Goal: Information Seeking & Learning: Learn about a topic

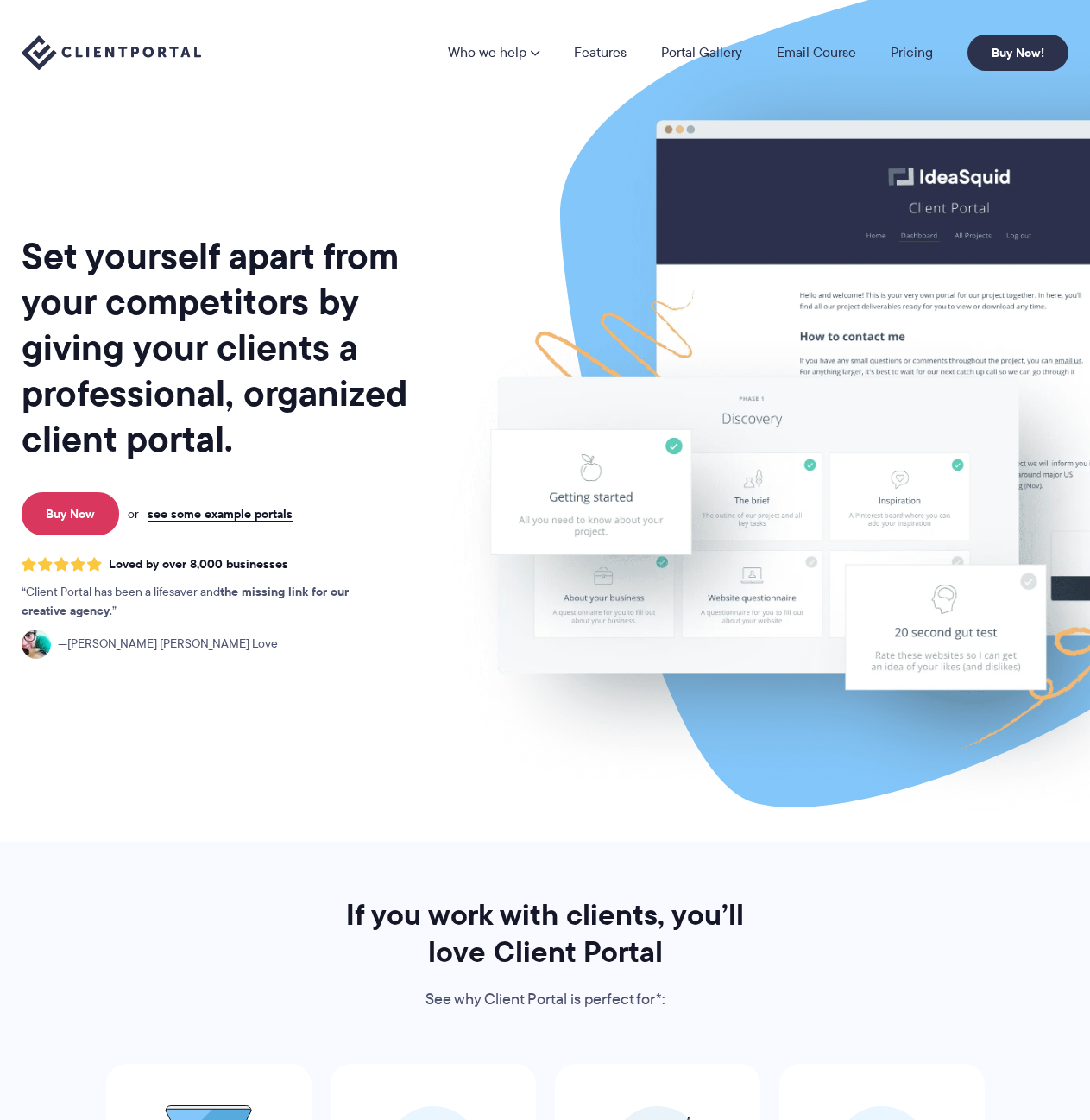
click at [862, 763] on img at bounding box center [901, 428] width 968 height 828
drag, startPoint x: 361, startPoint y: 481, endPoint x: 210, endPoint y: 507, distance: 153.2
click at [210, 507] on link "see some example portals" at bounding box center [220, 513] width 145 height 15
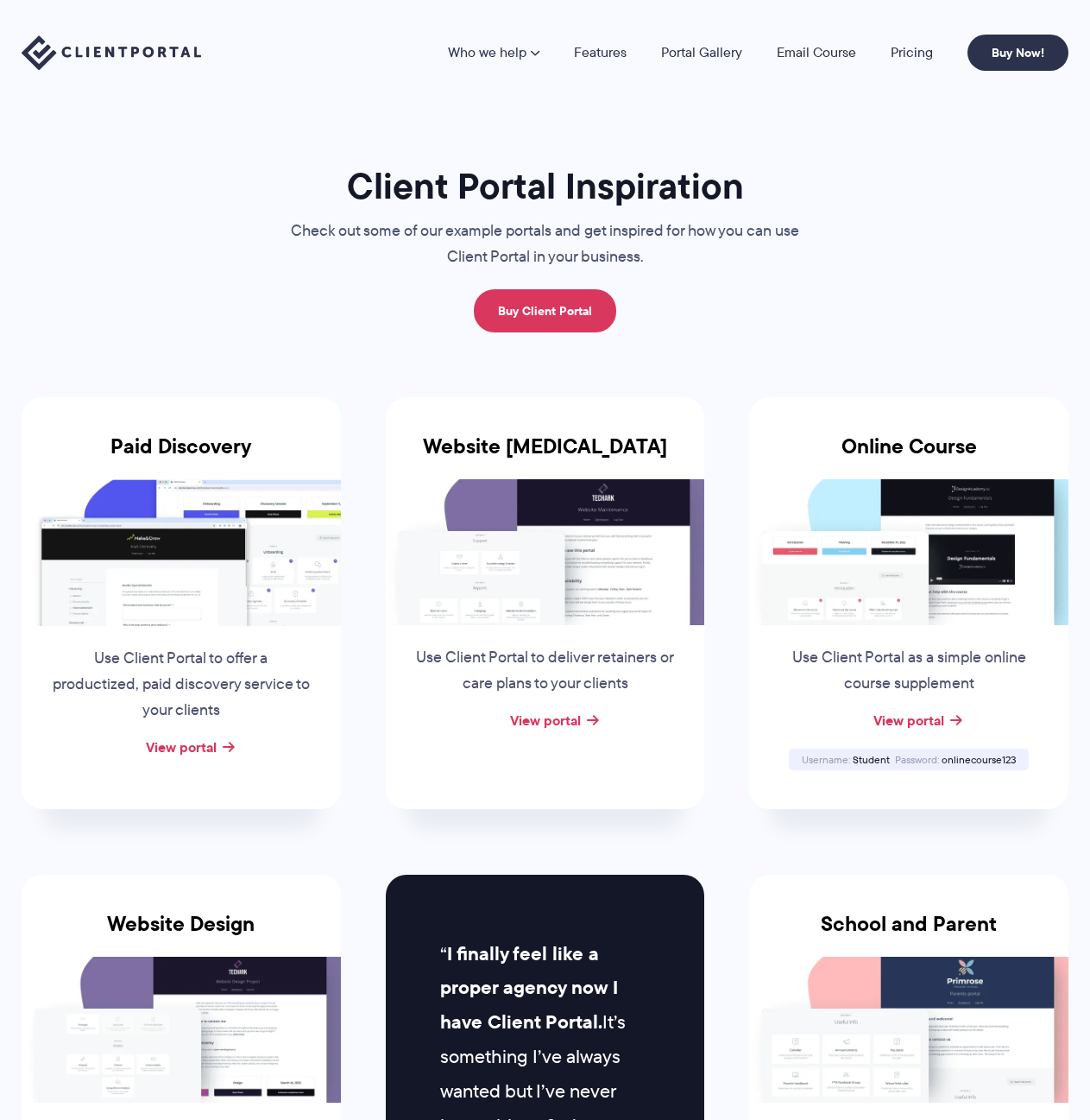
click at [897, 945] on h3 "School and Parent" at bounding box center [910, 934] width 320 height 45
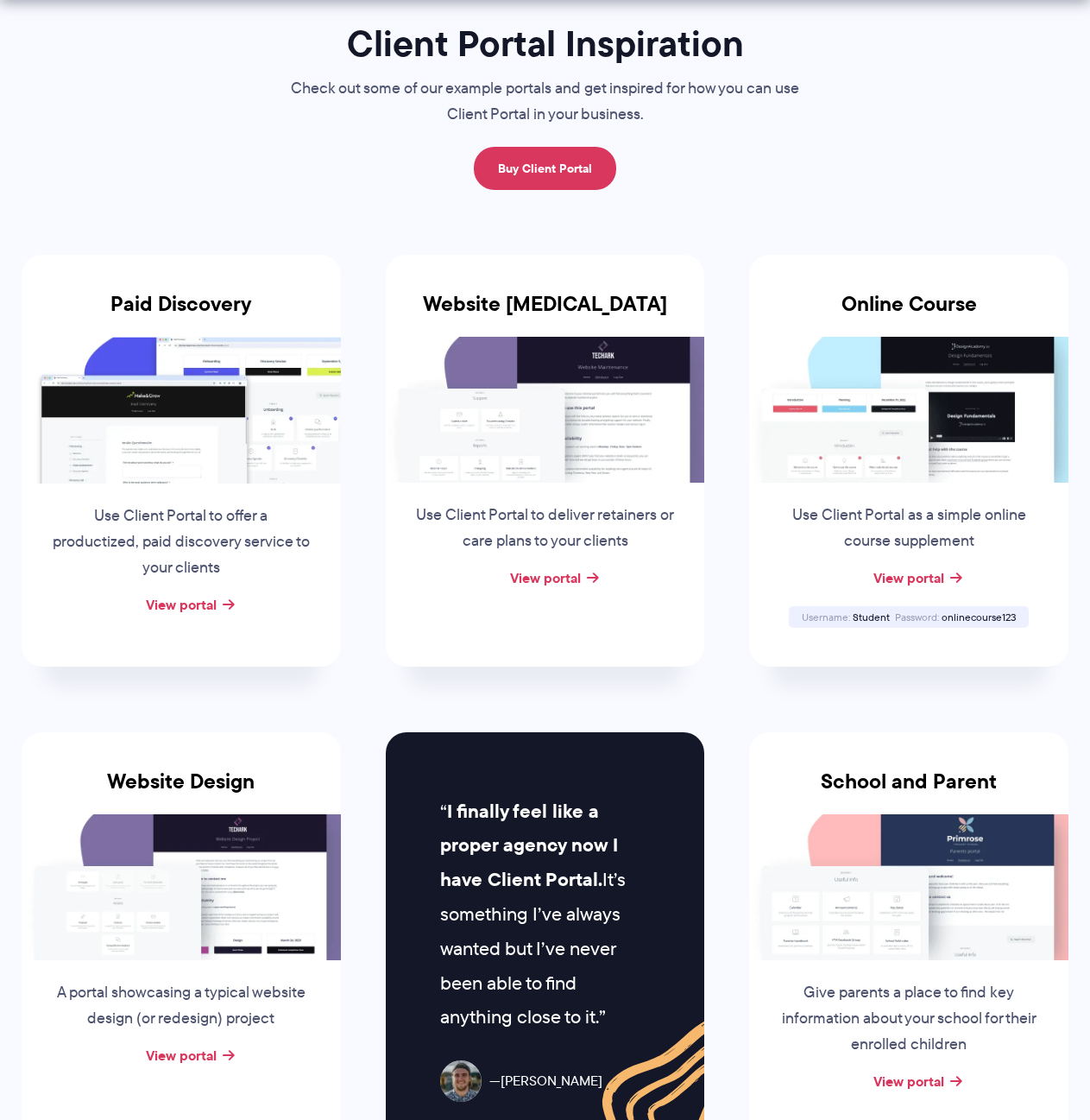
scroll to position [146, 0]
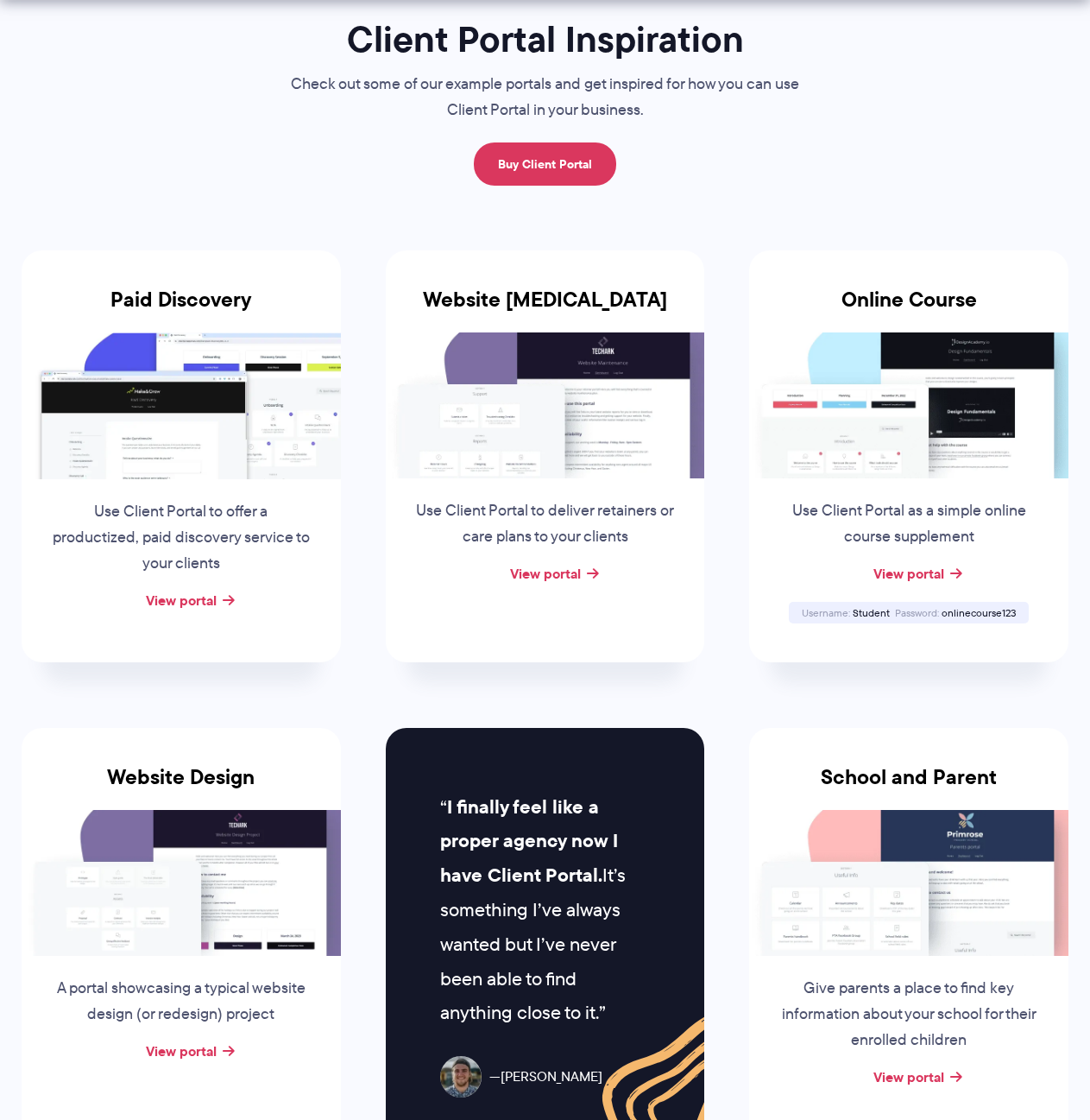
click at [733, 785] on li "School and Parent Give parents a place to find key information about your schoo…" at bounding box center [910, 948] width 365 height 505
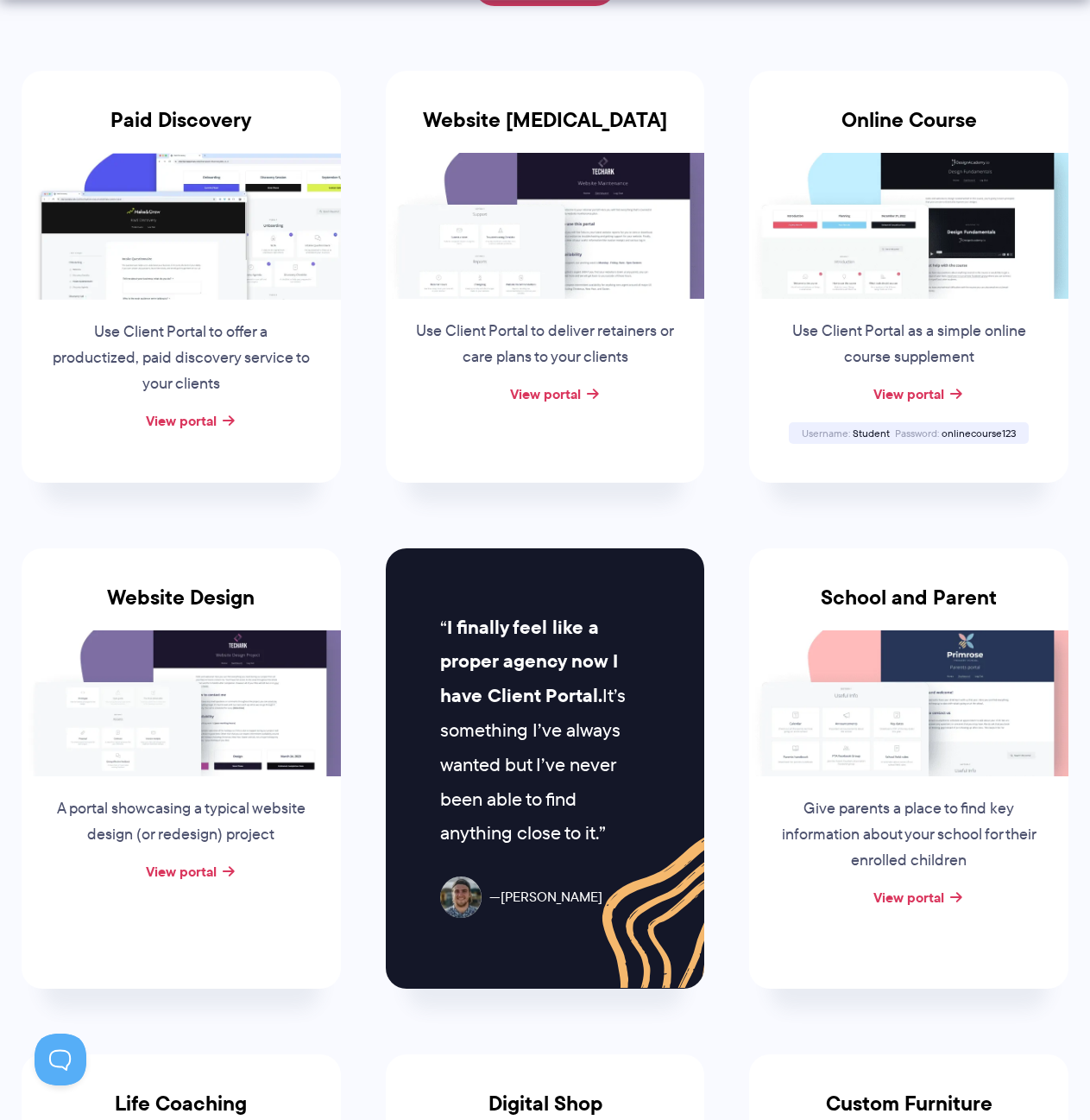
scroll to position [0, 0]
click at [695, 641] on div "I finally feel like a proper agency now I have Client Portal. It’s something I’…" at bounding box center [546, 768] width 320 height 439
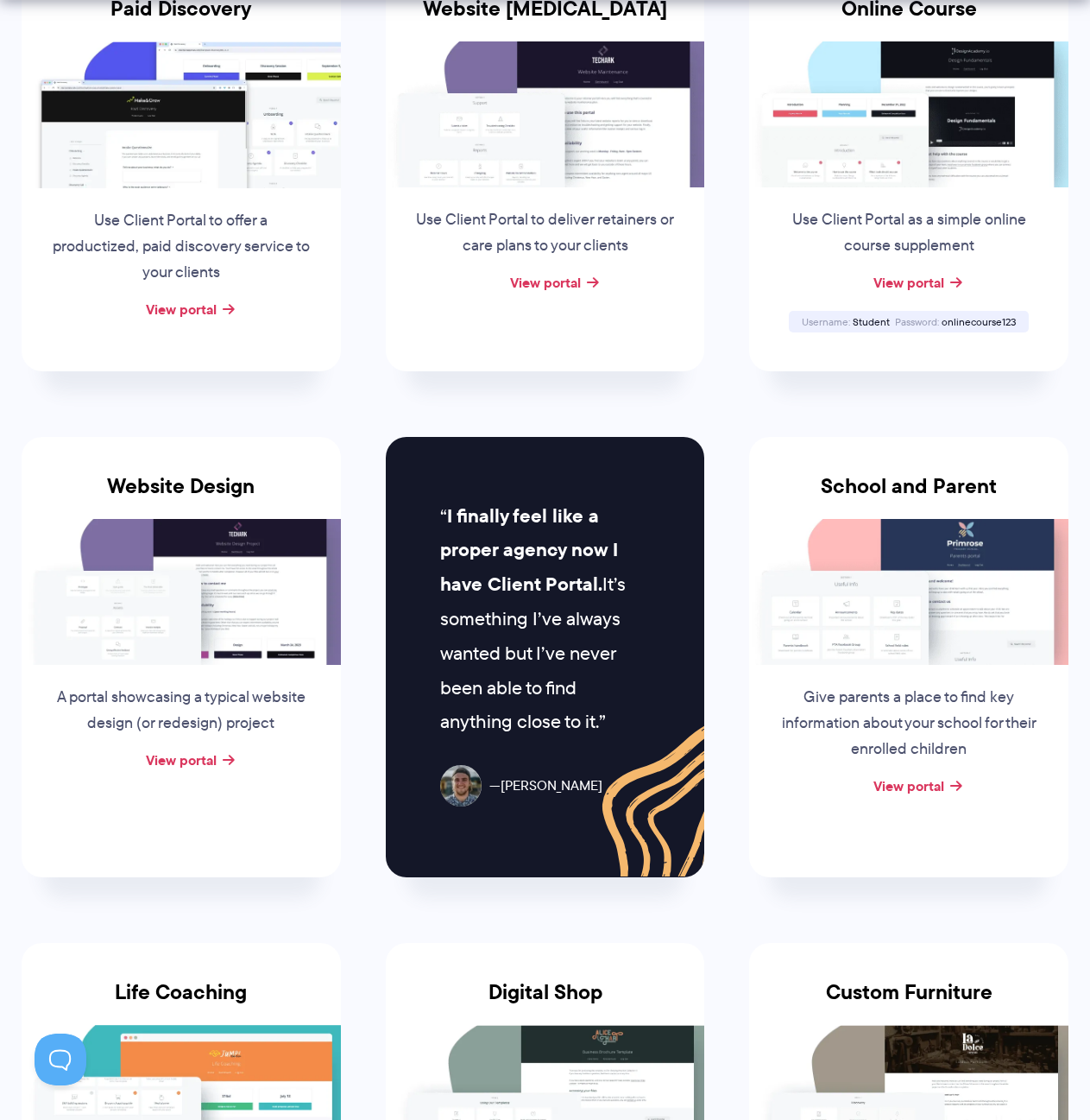
scroll to position [438, 0]
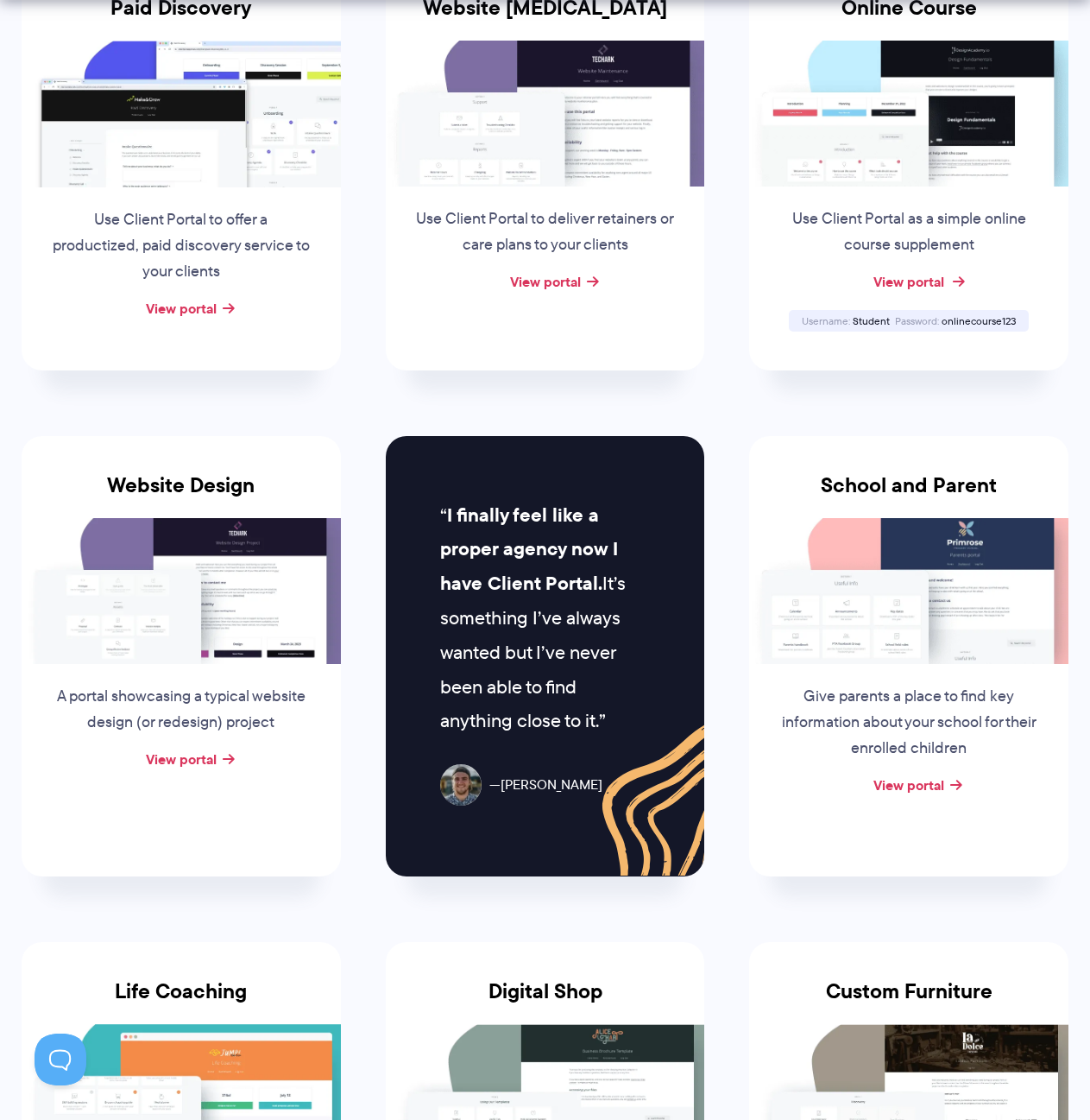
click at [901, 286] on link "View portal" at bounding box center [909, 281] width 71 height 21
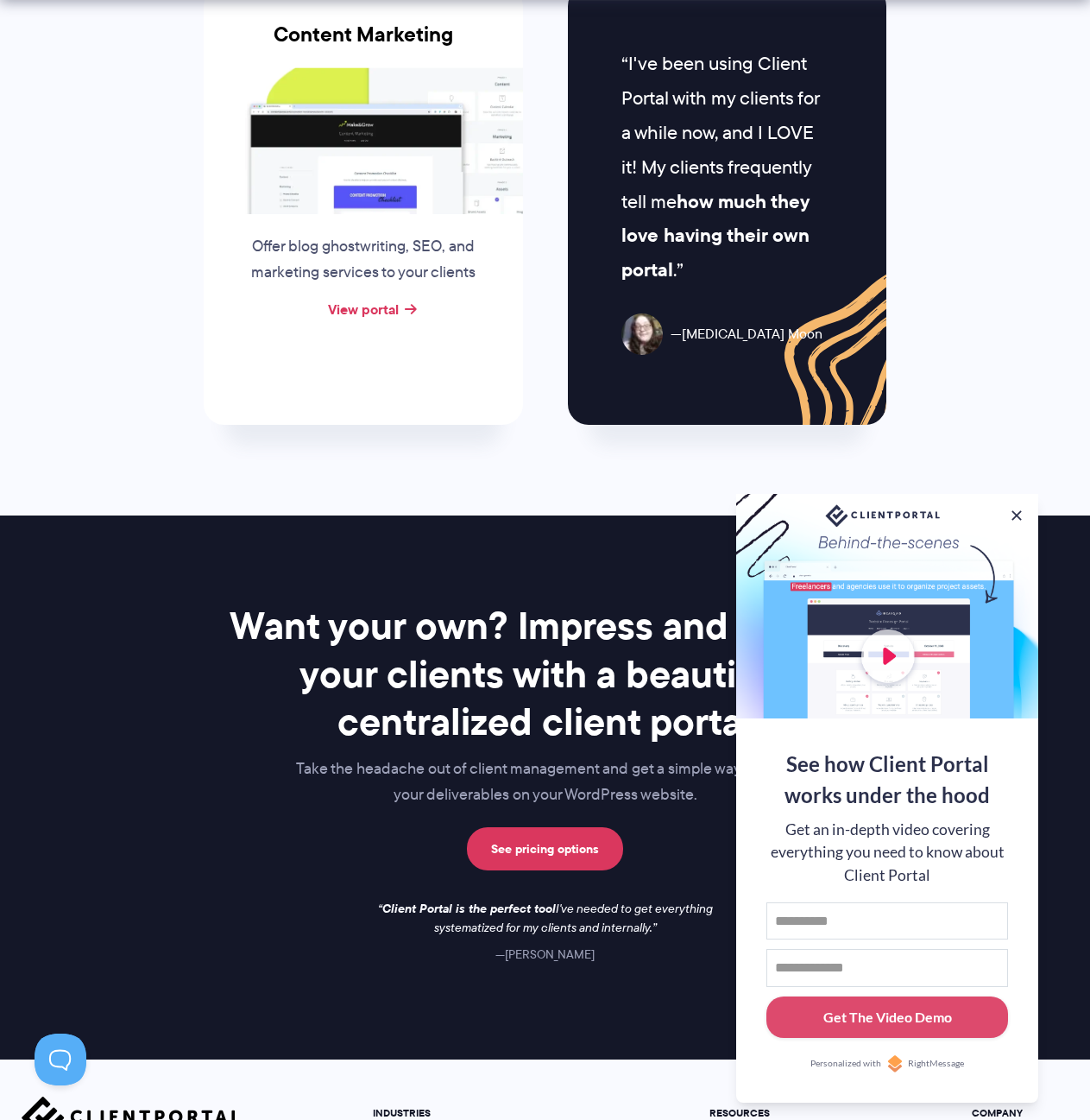
scroll to position [1895, 0]
